Goal: Information Seeking & Learning: Check status

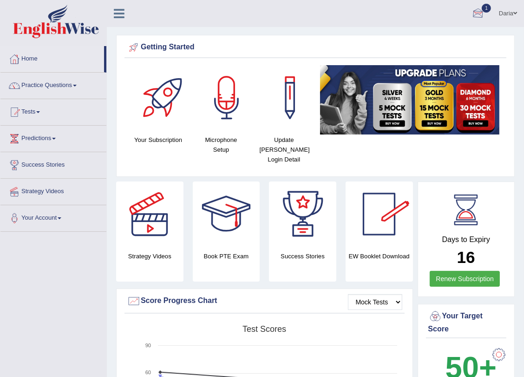
click at [480, 12] on div at bounding box center [478, 14] width 14 height 14
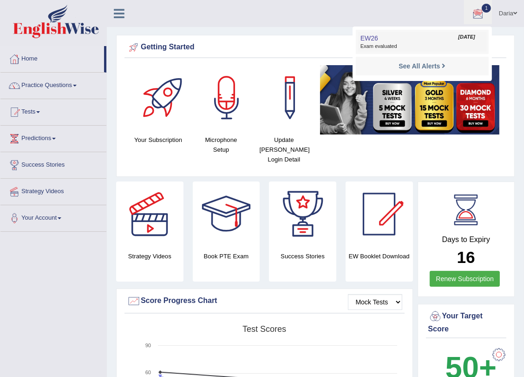
click at [453, 43] on span "Exam evaluated" at bounding box center [423, 46] width 124 height 7
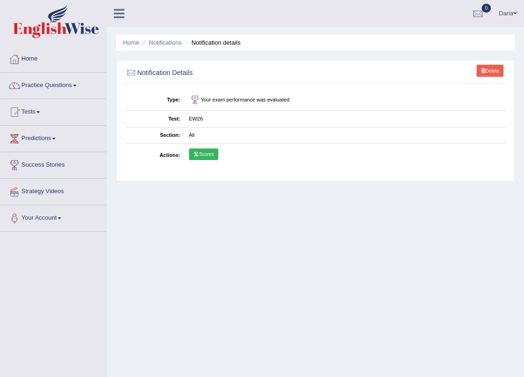
click at [210, 152] on link "Scores" at bounding box center [203, 154] width 29 height 12
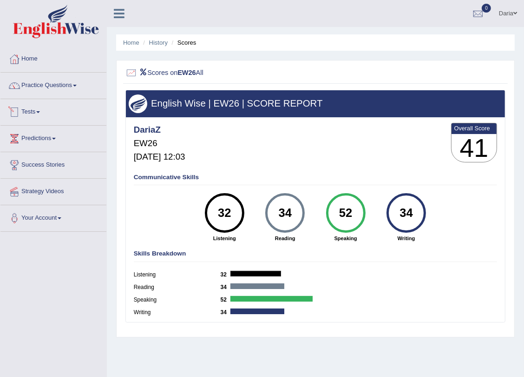
click at [39, 112] on link "Tests" at bounding box center [53, 110] width 106 height 23
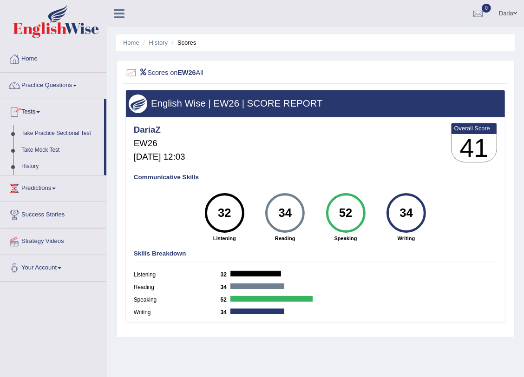
click at [32, 168] on link "History" at bounding box center [60, 166] width 87 height 17
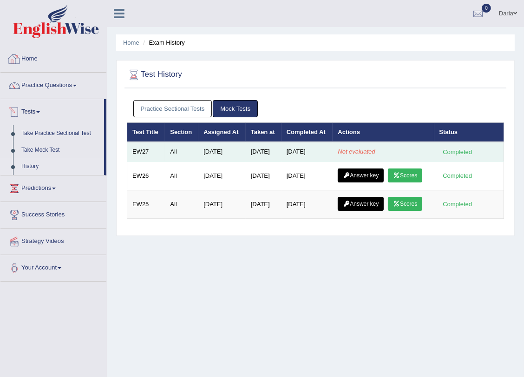
click at [152, 151] on td "EW27" at bounding box center [146, 152] width 38 height 20
click at [264, 150] on td "Aug 14, 2025" at bounding box center [264, 152] width 36 height 20
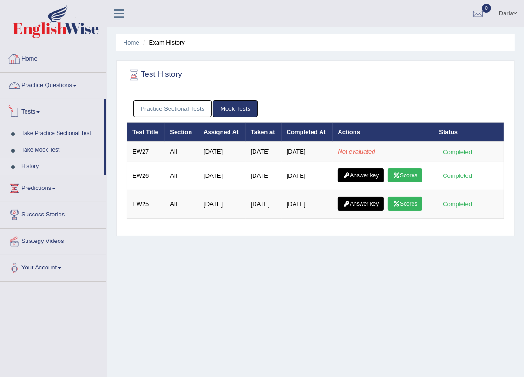
click at [39, 52] on link "Home" at bounding box center [53, 57] width 106 height 23
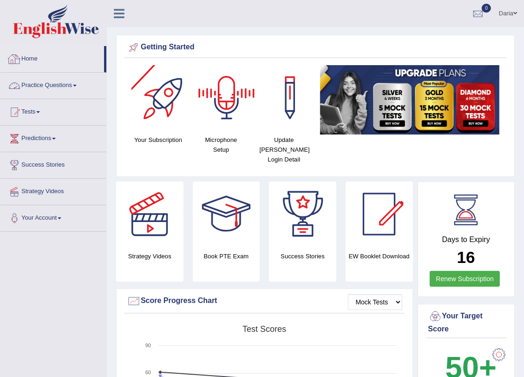
click at [63, 81] on link "Practice Questions" at bounding box center [53, 84] width 106 height 23
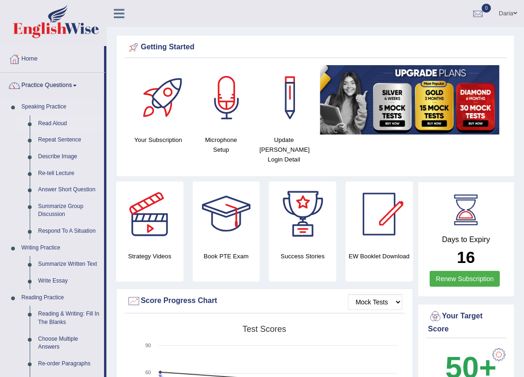
click at [57, 126] on link "Read Aloud" at bounding box center [69, 123] width 70 height 17
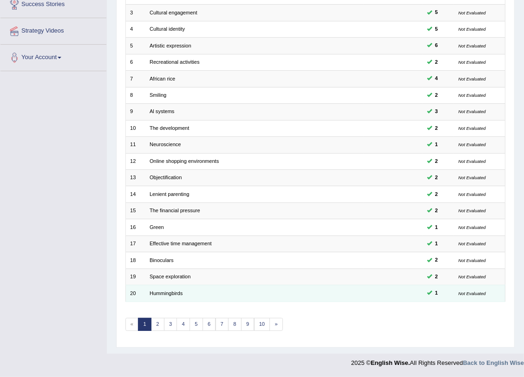
scroll to position [163, 0]
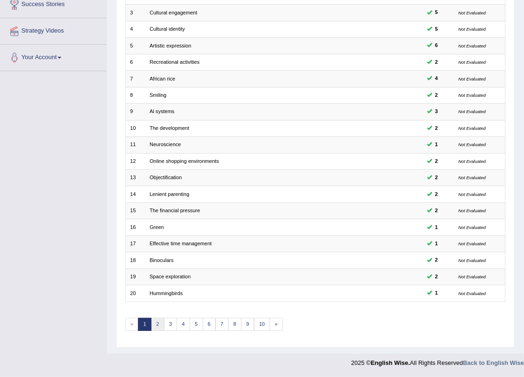
click at [156, 321] on link "2" at bounding box center [157, 323] width 13 height 13
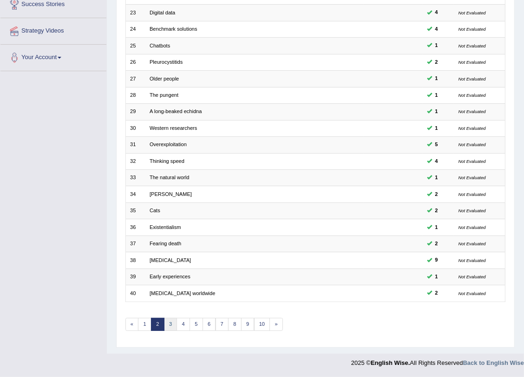
click at [167, 324] on link "3" at bounding box center [170, 323] width 13 height 13
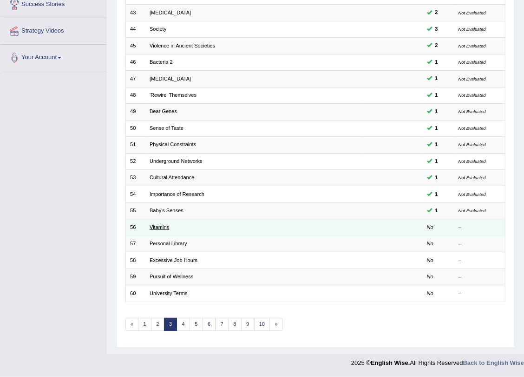
click at [162, 230] on link "Vitamins" at bounding box center [160, 227] width 20 height 6
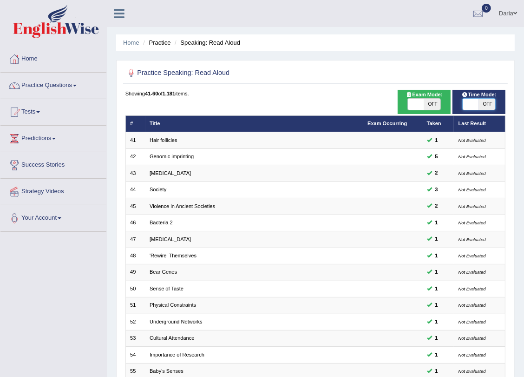
click at [470, 105] on span at bounding box center [471, 104] width 16 height 11
checkbox input "true"
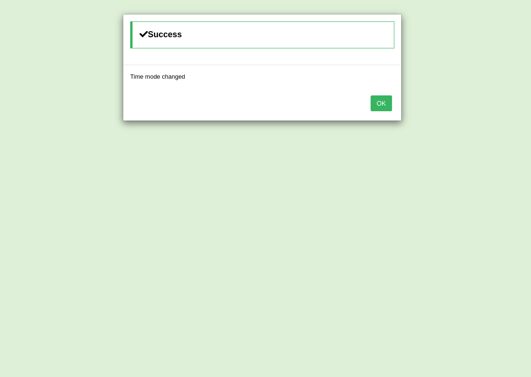
drag, startPoint x: 384, startPoint y: 104, endPoint x: 381, endPoint y: 117, distance: 13.3
click at [384, 116] on div "OK" at bounding box center [262, 104] width 278 height 33
click at [383, 100] on button "OK" at bounding box center [380, 103] width 21 height 16
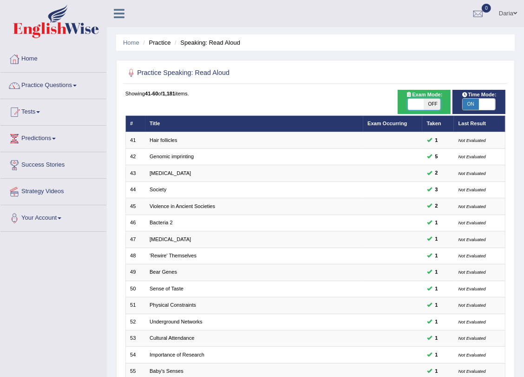
click at [416, 100] on span at bounding box center [416, 104] width 16 height 11
checkbox input "true"
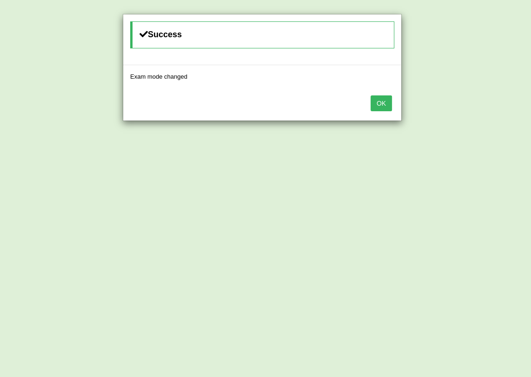
click at [377, 104] on button "OK" at bounding box center [380, 103] width 21 height 16
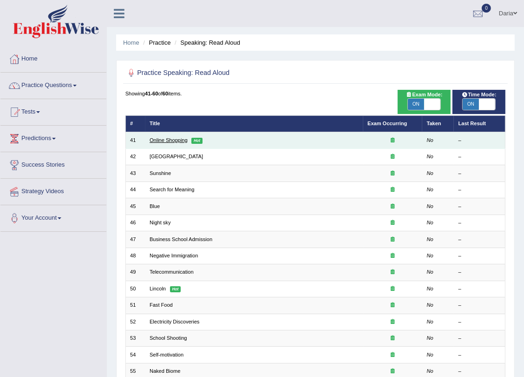
click link "Online Shopping"
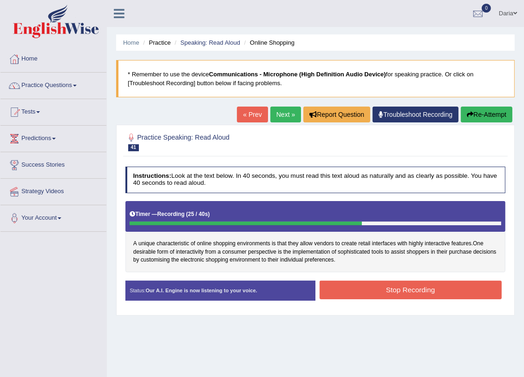
click at [360, 284] on button "Stop Recording" at bounding box center [411, 289] width 182 height 18
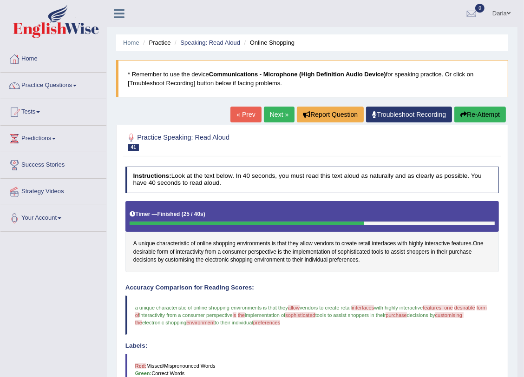
click at [275, 114] on link "Next »" at bounding box center [279, 114] width 31 height 16
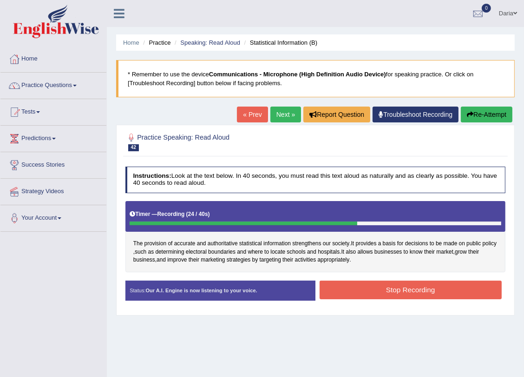
click at [349, 287] on button "Stop Recording" at bounding box center [411, 289] width 182 height 18
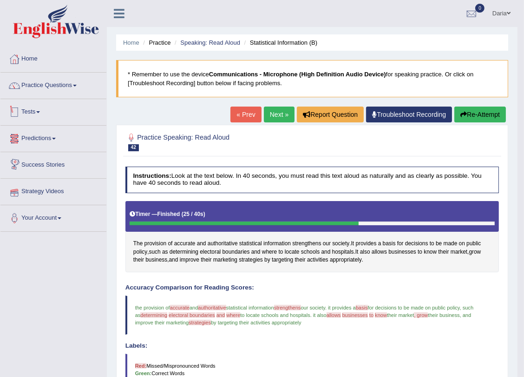
click at [32, 103] on link "Tests" at bounding box center [53, 110] width 106 height 23
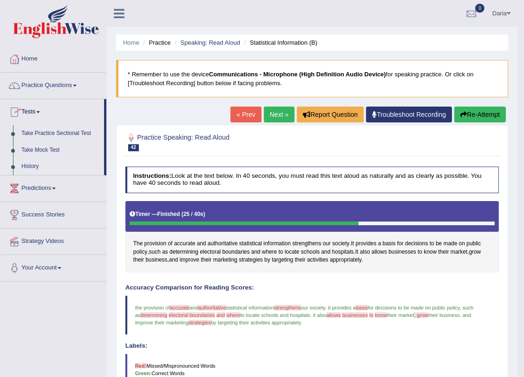
click at [36, 165] on link "History" at bounding box center [60, 166] width 87 height 17
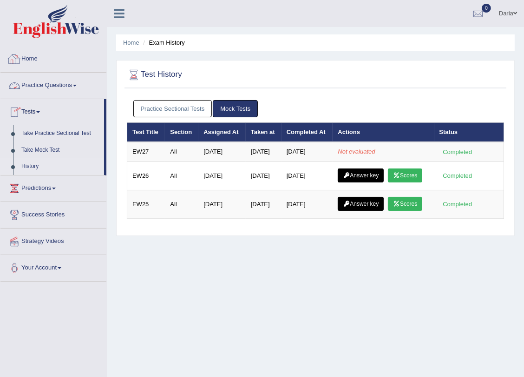
click at [36, 91] on link "Practice Questions" at bounding box center [53, 84] width 106 height 23
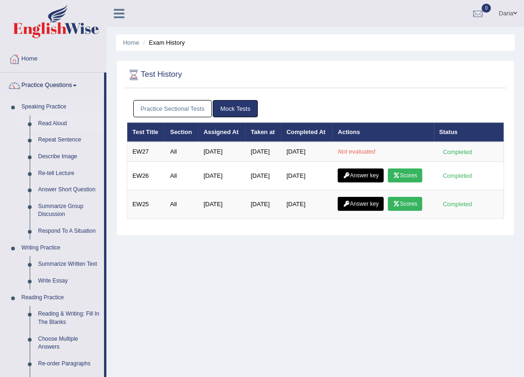
click at [57, 123] on link "Read Aloud" at bounding box center [69, 123] width 70 height 17
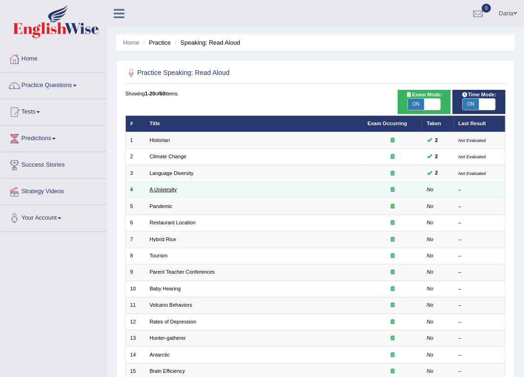
click at [166, 192] on link "A University" at bounding box center [163, 189] width 27 height 6
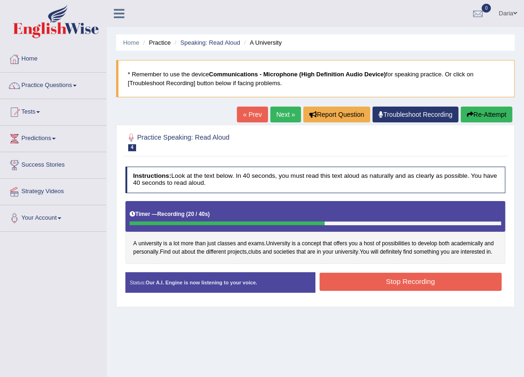
click at [437, 280] on button "Stop Recording" at bounding box center [411, 281] width 182 height 18
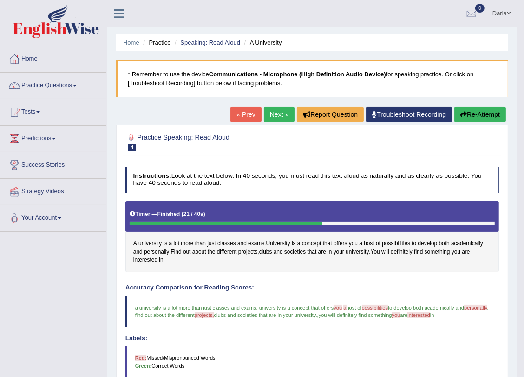
click at [281, 112] on link "Next »" at bounding box center [279, 114] width 31 height 16
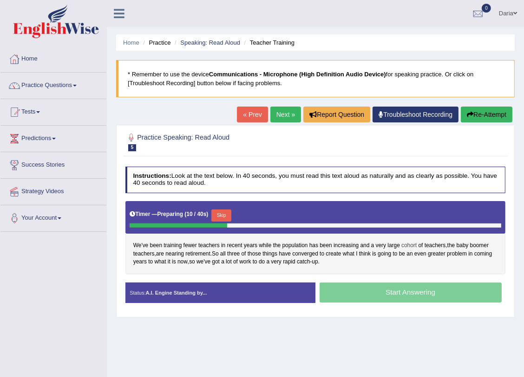
click at [404, 246] on span "cohort" at bounding box center [409, 245] width 15 height 8
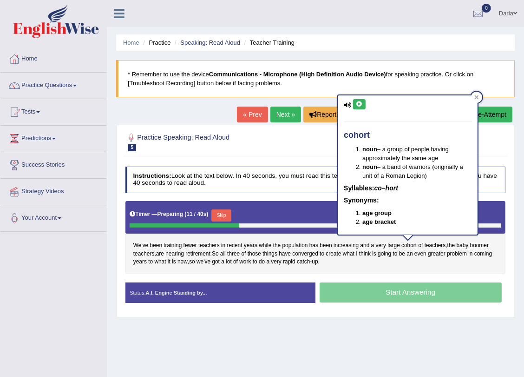
click at [360, 99] on button at bounding box center [359, 104] width 13 height 10
click at [476, 98] on icon at bounding box center [477, 97] width 4 height 4
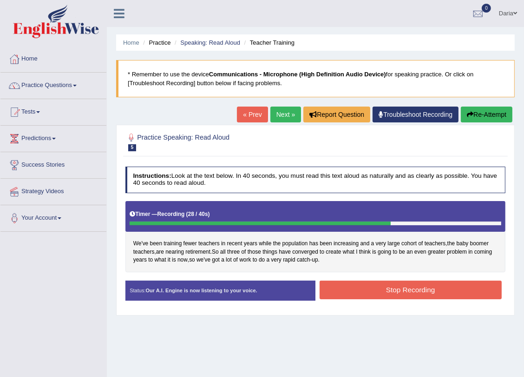
click at [345, 287] on button "Stop Recording" at bounding box center [411, 289] width 182 height 18
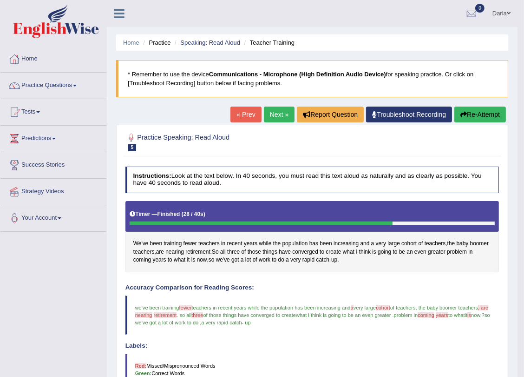
click at [277, 113] on link "Next »" at bounding box center [279, 114] width 31 height 16
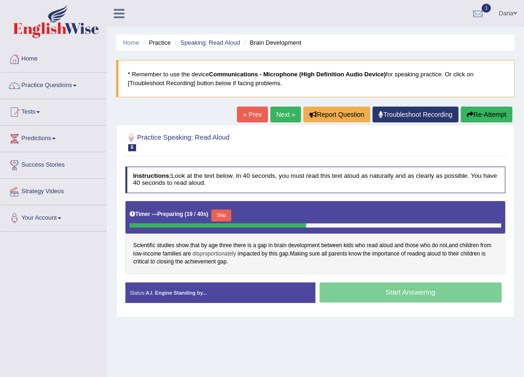
click at [225, 256] on span "disproportionately" at bounding box center [214, 254] width 44 height 8
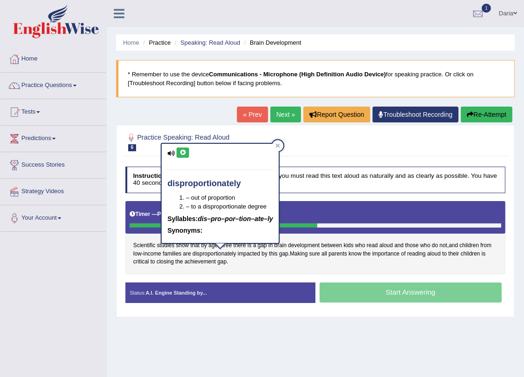
click at [185, 149] on div "disproportionately – out of proportion – to a disproportionate degree Syllables…" at bounding box center [220, 193] width 117 height 99
click at [182, 151] on icon at bounding box center [182, 153] width 7 height 6
click at [279, 143] on div at bounding box center [277, 145] width 11 height 11
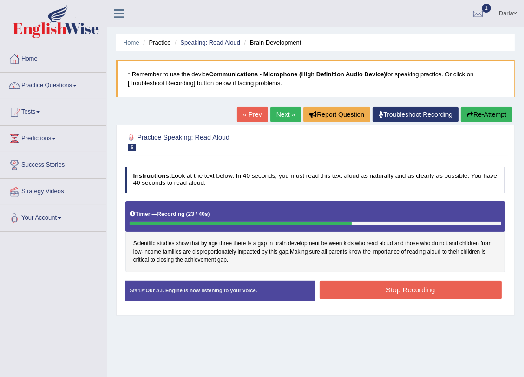
click at [357, 290] on button "Stop Recording" at bounding box center [411, 289] width 182 height 18
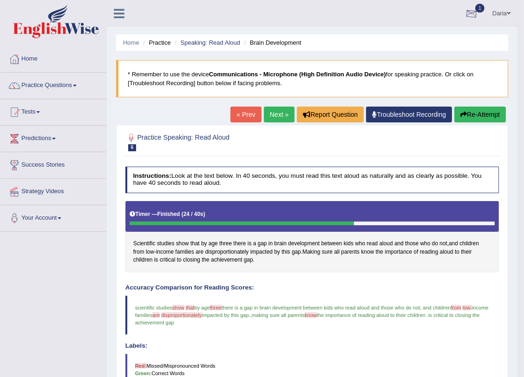
click at [473, 10] on div at bounding box center [472, 14] width 14 height 14
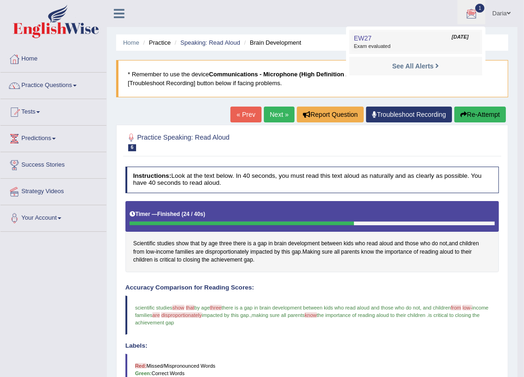
click at [379, 42] on link "EW27 [DATE] Exam evaluated" at bounding box center [416, 42] width 128 height 20
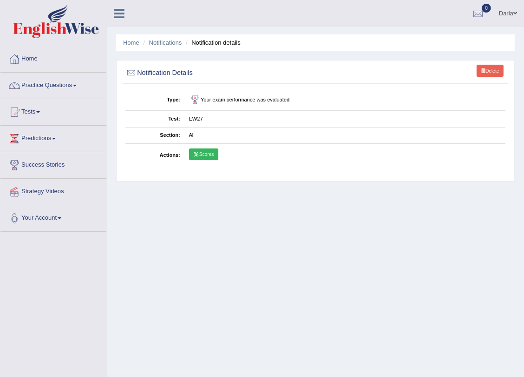
click at [204, 156] on link "Scores" at bounding box center [203, 154] width 29 height 12
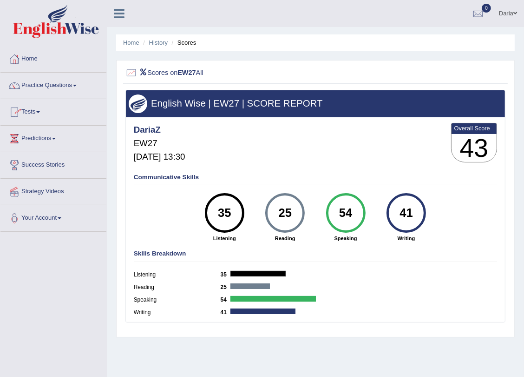
click at [23, 114] on link "Tests" at bounding box center [53, 110] width 106 height 23
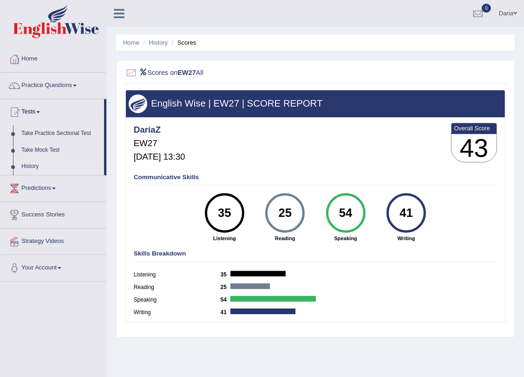
click at [33, 165] on link "History" at bounding box center [60, 166] width 87 height 17
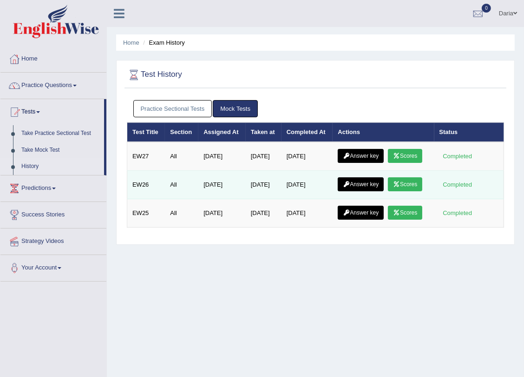
click at [399, 184] on icon at bounding box center [396, 184] width 7 height 6
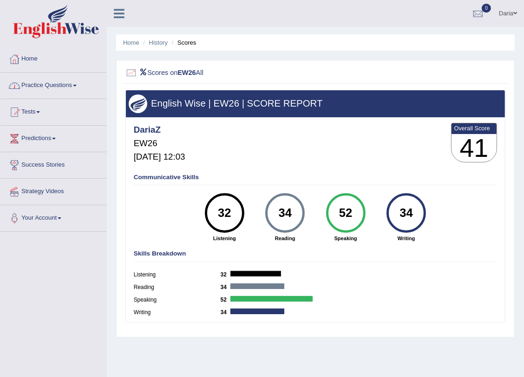
click at [39, 110] on link "Tests" at bounding box center [53, 110] width 106 height 23
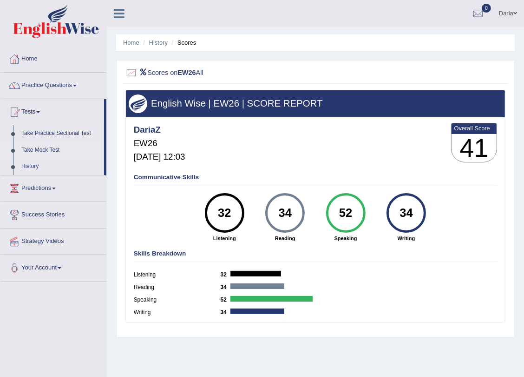
click at [39, 147] on link "Take Mock Test" at bounding box center [60, 150] width 87 height 17
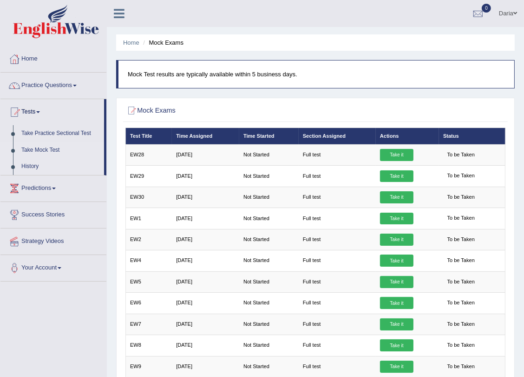
click at [33, 168] on link "History" at bounding box center [60, 166] width 87 height 17
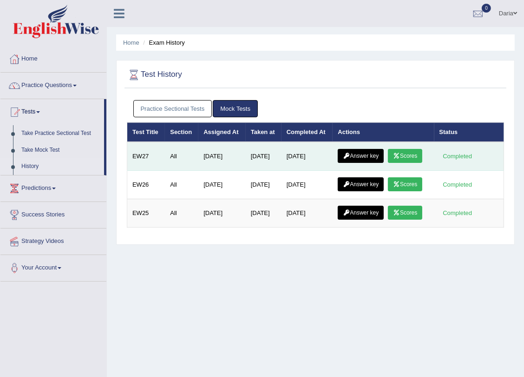
click at [411, 154] on link "Scores" at bounding box center [405, 156] width 34 height 14
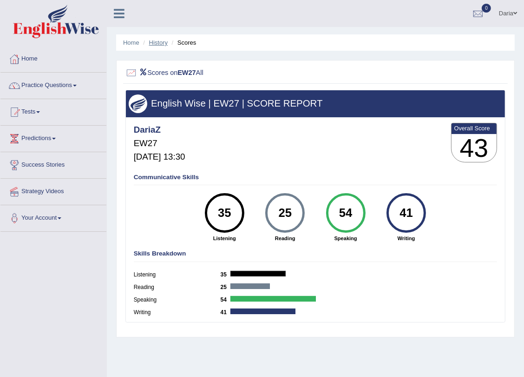
click at [159, 46] on link "History" at bounding box center [158, 42] width 19 height 7
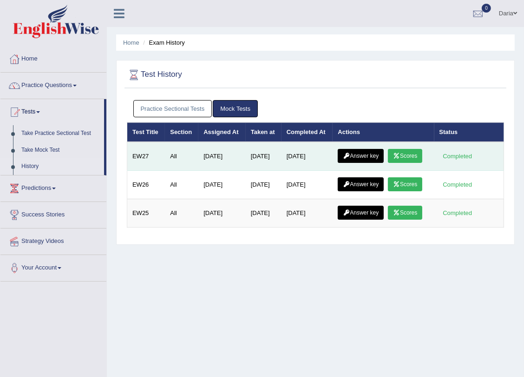
click at [366, 155] on link "Answer key" at bounding box center [361, 156] width 46 height 14
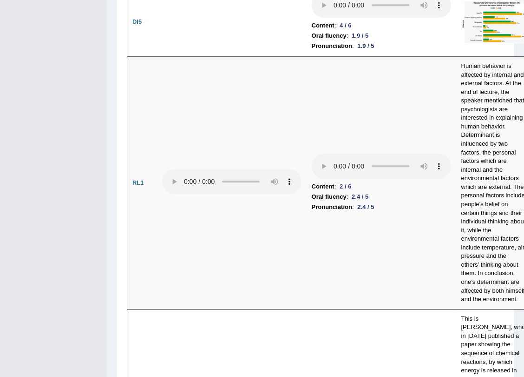
scroll to position [1352, 0]
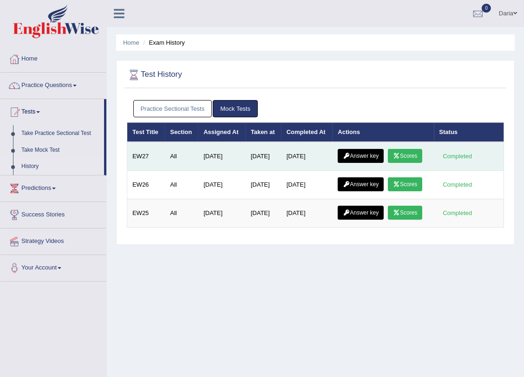
click at [397, 156] on icon at bounding box center [396, 156] width 7 height 6
click at [371, 152] on link "Answer key" at bounding box center [361, 156] width 46 height 14
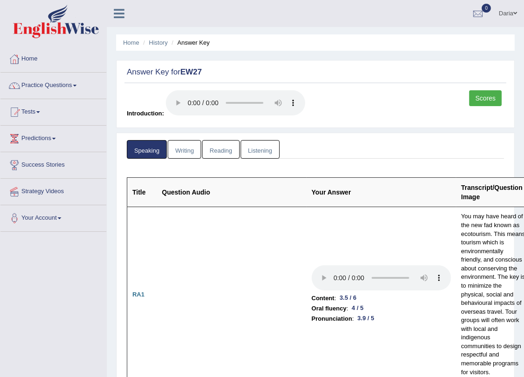
click at [179, 151] on link "Writing" at bounding box center [184, 149] width 33 height 19
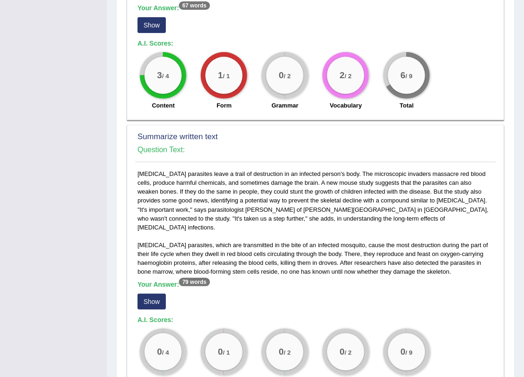
scroll to position [169, 0]
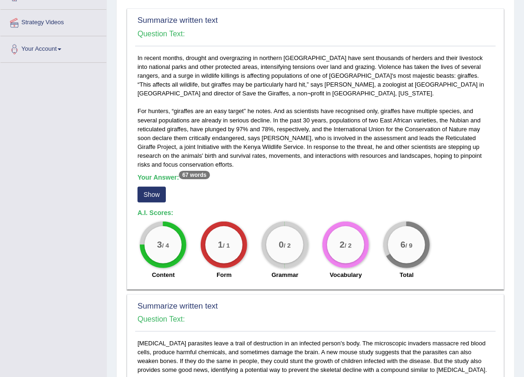
click at [157, 187] on button "Show" at bounding box center [152, 194] width 28 height 16
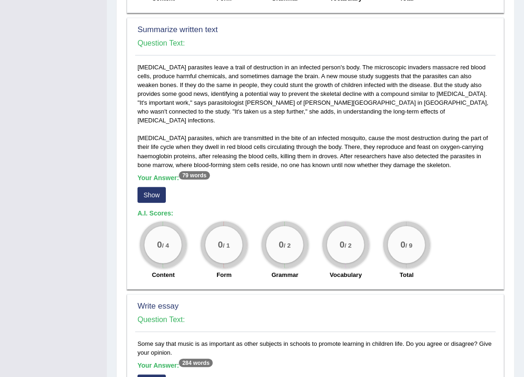
scroll to position [472, 0]
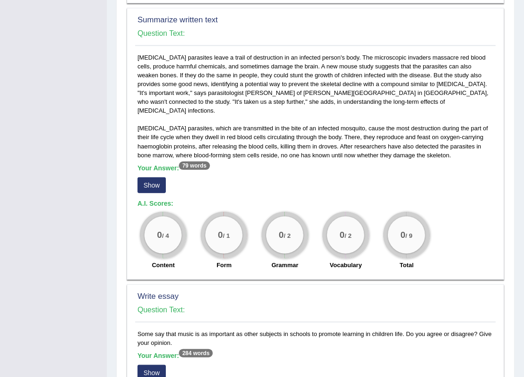
click at [146, 177] on button "Show" at bounding box center [152, 185] width 28 height 16
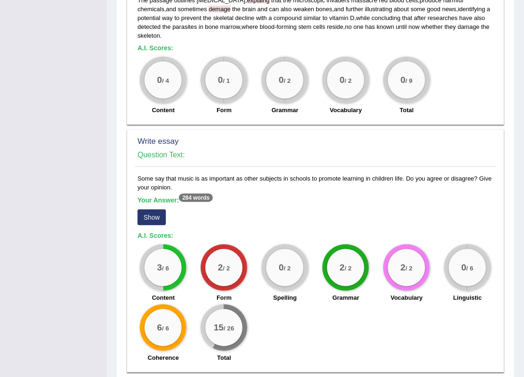
scroll to position [665, 0]
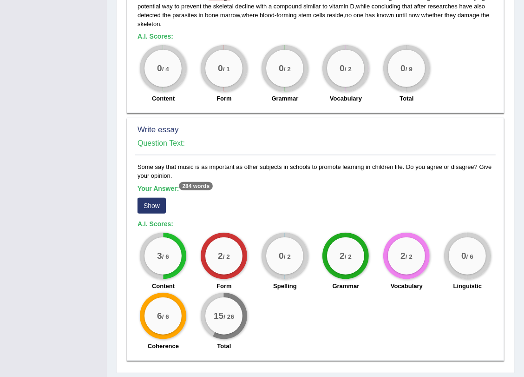
click at [151, 198] on button "Show" at bounding box center [152, 206] width 28 height 16
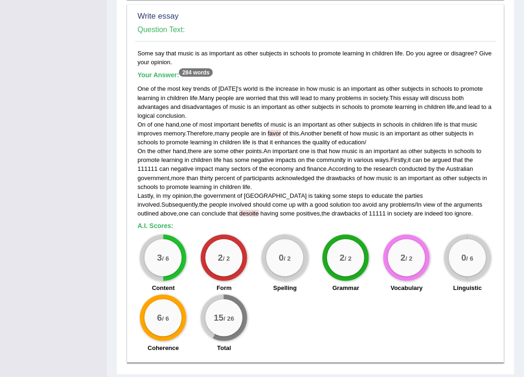
scroll to position [780, 0]
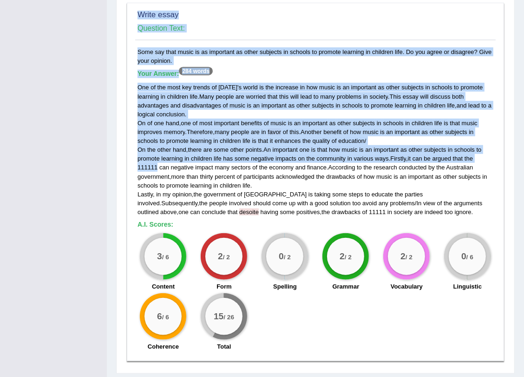
drag, startPoint x: 158, startPoint y: 138, endPoint x: 123, endPoint y: 137, distance: 35.3
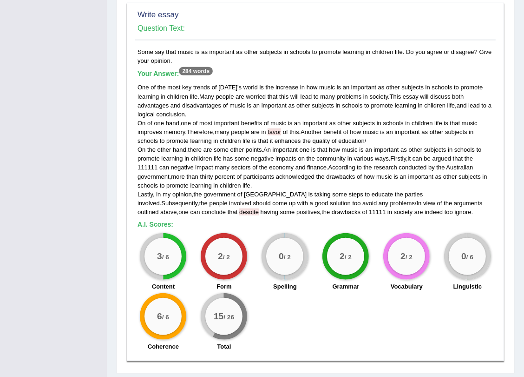
click at [485, 191] on div "Some say that music is as important as other subjects in schools to promote lea…" at bounding box center [315, 201] width 361 height 308
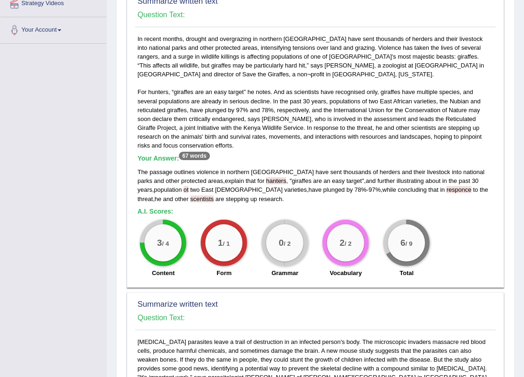
scroll to position [0, 0]
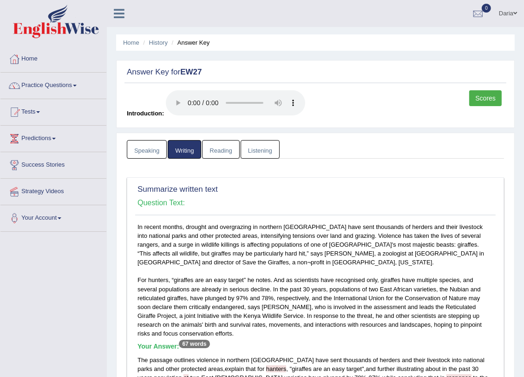
click at [221, 148] on link "Reading" at bounding box center [220, 149] width 37 height 19
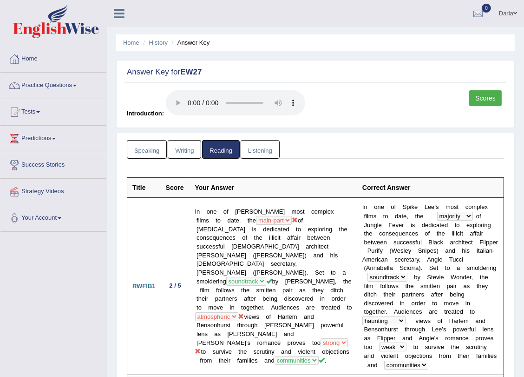
click at [261, 149] on link "Listening" at bounding box center [260, 149] width 39 height 19
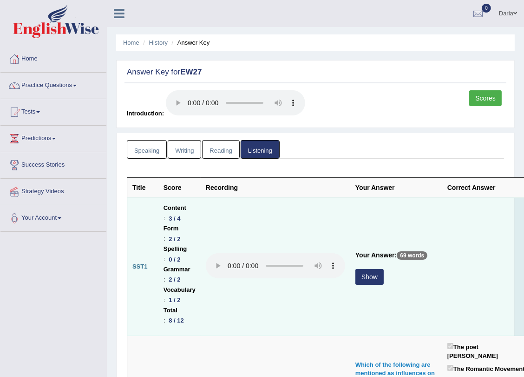
click at [374, 278] on button "Show" at bounding box center [370, 277] width 28 height 16
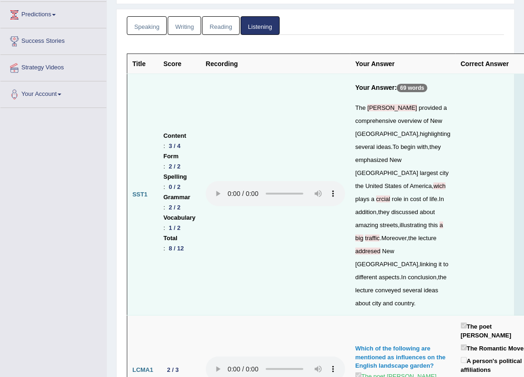
scroll to position [153, 0]
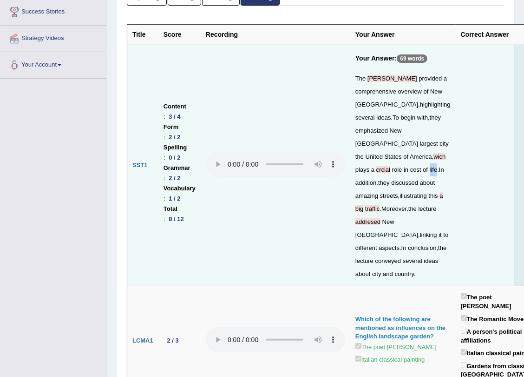
drag, startPoint x: 360, startPoint y: 185, endPoint x: 353, endPoint y: 185, distance: 7.0
click at [430, 173] on span "life" at bounding box center [434, 169] width 8 height 7
drag, startPoint x: 413, startPoint y: 205, endPoint x: 410, endPoint y: 216, distance: 10.6
click at [410, 216] on div "The [PERSON_NAME] provided a comprehensive overview of [GEOGRAPHIC_DATA] , high…" at bounding box center [403, 176] width 95 height 208
drag, startPoint x: 410, startPoint y: 216, endPoint x: 462, endPoint y: 207, distance: 52.3
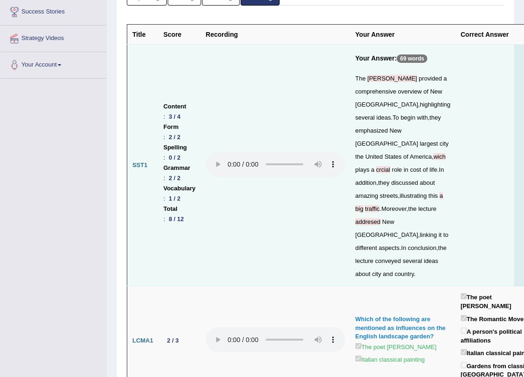
click at [462, 207] on td at bounding box center [503, 165] width 94 height 241
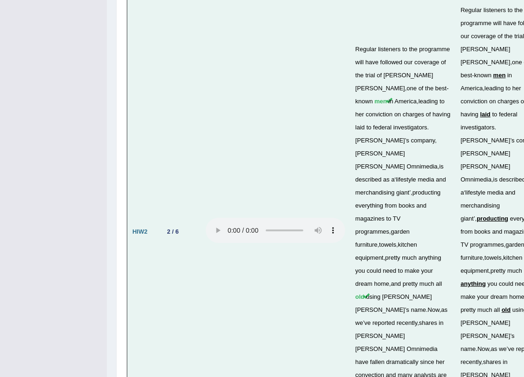
scroll to position [2705, 0]
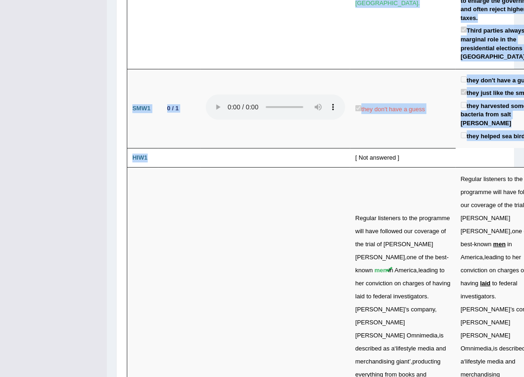
drag, startPoint x: 148, startPoint y: 198, endPoint x: 108, endPoint y: 197, distance: 40.0
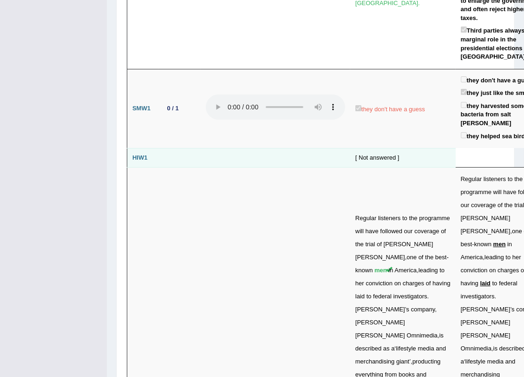
drag, startPoint x: 108, startPoint y: 197, endPoint x: 210, endPoint y: 204, distance: 101.6
click at [210, 167] on td at bounding box center [276, 158] width 150 height 20
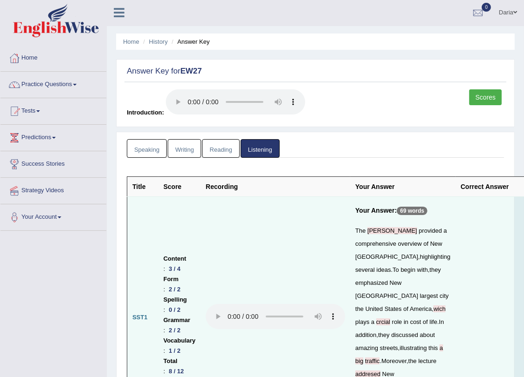
scroll to position [0, 0]
